Goal: Task Accomplishment & Management: Manage account settings

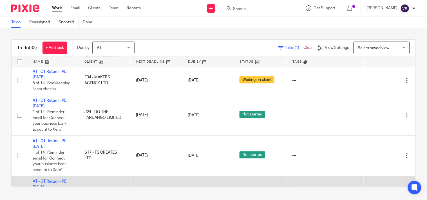
scroll to position [834, 0]
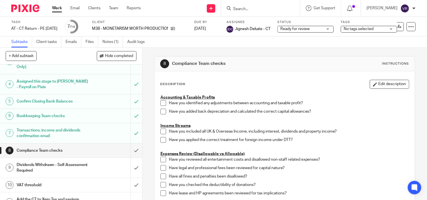
scroll to position [62, 0]
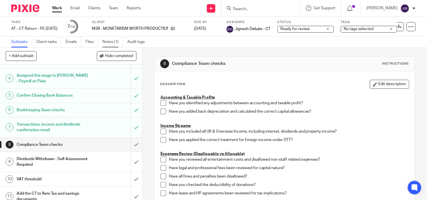
click at [112, 41] on link "Notes (1)" at bounding box center [112, 42] width 21 height 11
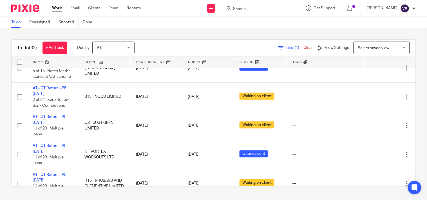
scroll to position [330, 0]
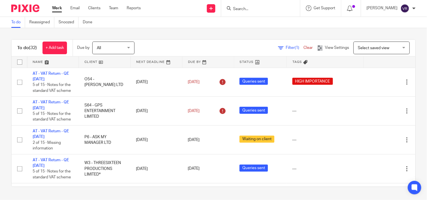
click at [237, 32] on div "To do (32) + Add task Due by All All Today Tomorrow This week Next week This mo…" at bounding box center [213, 113] width 427 height 170
click at [321, 31] on div "To do (32) + Add task Due by All All Today Tomorrow This week Next week This mo…" at bounding box center [213, 113] width 427 height 170
click at [114, 11] on link "Team" at bounding box center [113, 8] width 9 height 6
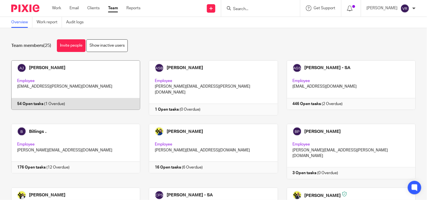
click at [109, 84] on link at bounding box center [71, 87] width 137 height 55
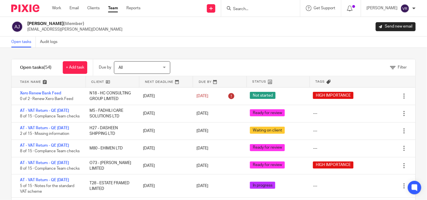
click at [111, 9] on link "Team" at bounding box center [113, 8] width 10 height 6
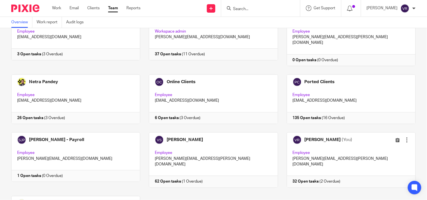
scroll to position [363, 0]
click at [251, 132] on link at bounding box center [208, 159] width 137 height 55
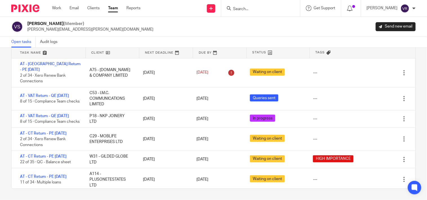
click at [116, 10] on link "Team" at bounding box center [113, 8] width 10 height 6
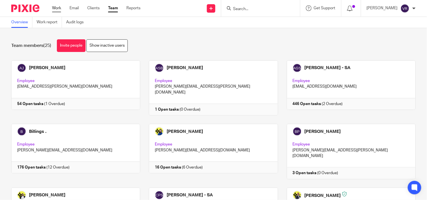
click at [57, 6] on link "Work" at bounding box center [56, 8] width 9 height 6
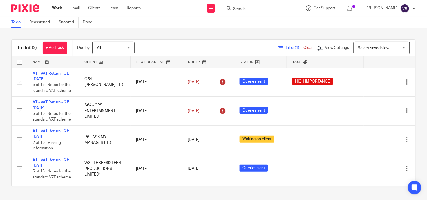
click at [249, 23] on div "To do Reassigned Snoozed Done" at bounding box center [213, 22] width 427 height 11
click at [256, 10] on input "Search" at bounding box center [257, 9] width 51 height 5
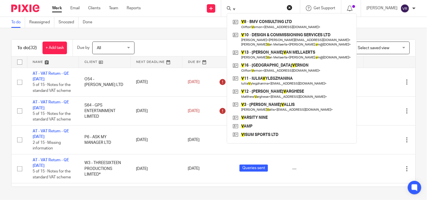
click at [256, 10] on input "v" at bounding box center [257, 9] width 51 height 5
paste input "imhan"
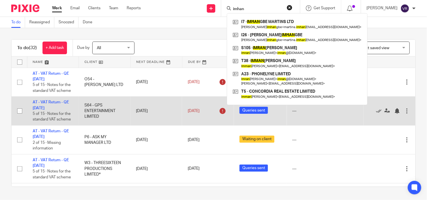
type input "imhan"
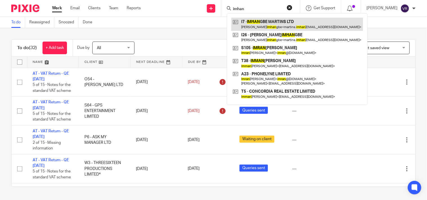
click at [295, 21] on link at bounding box center [297, 24] width 132 height 13
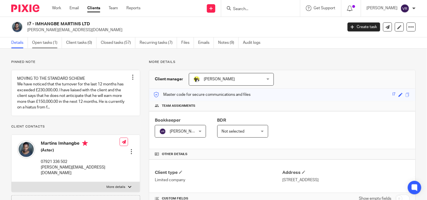
click at [51, 40] on link "Open tasks (1)" at bounding box center [47, 42] width 30 height 11
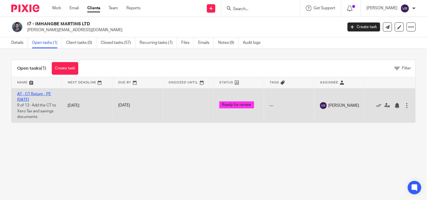
click at [35, 94] on link "AT - CT Return - PE [DATE]" at bounding box center [34, 97] width 34 height 10
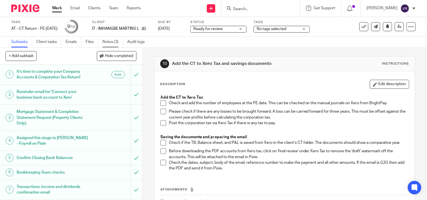
click at [112, 41] on link "Notes (3)" at bounding box center [112, 42] width 21 height 11
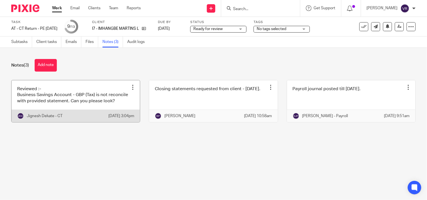
click at [108, 116] on link at bounding box center [76, 101] width 128 height 42
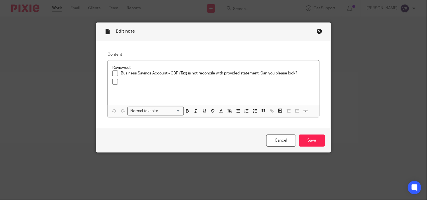
click at [112, 74] on span at bounding box center [115, 74] width 6 height 6
click at [317, 140] on input "Save" at bounding box center [312, 141] width 26 height 12
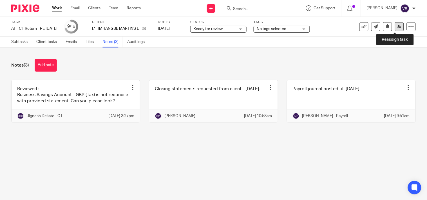
click at [397, 28] on icon at bounding box center [399, 26] width 4 height 4
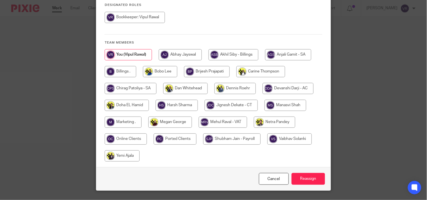
scroll to position [91, 0]
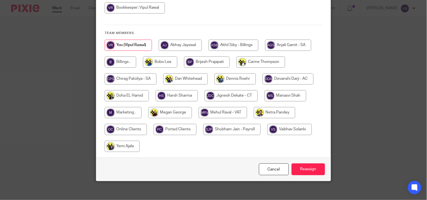
click at [226, 93] on input "radio" at bounding box center [230, 95] width 53 height 11
radio input "true"
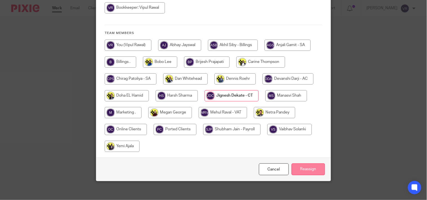
click at [300, 164] on input "Reassign" at bounding box center [307, 170] width 33 height 12
